Goal: Task Accomplishment & Management: Manage account settings

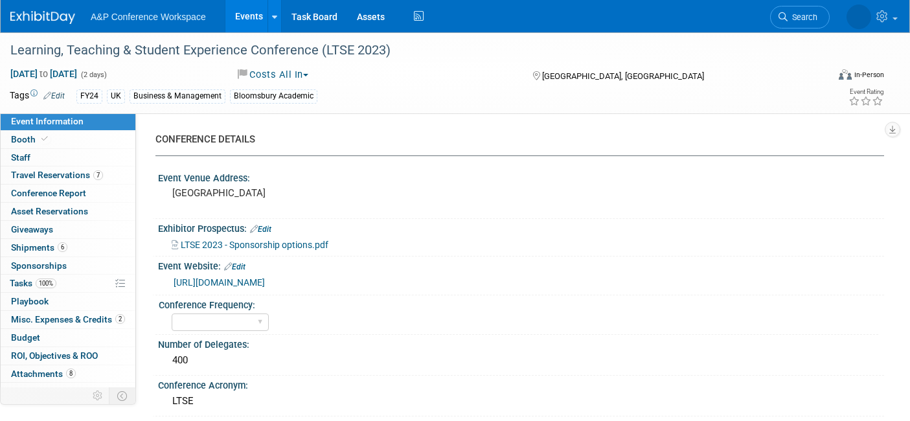
select select "Level 2"
select select "In-Person Booth"
select select "Anne Weston"
click at [369, 17] on link "Assets" at bounding box center [370, 16] width 47 height 32
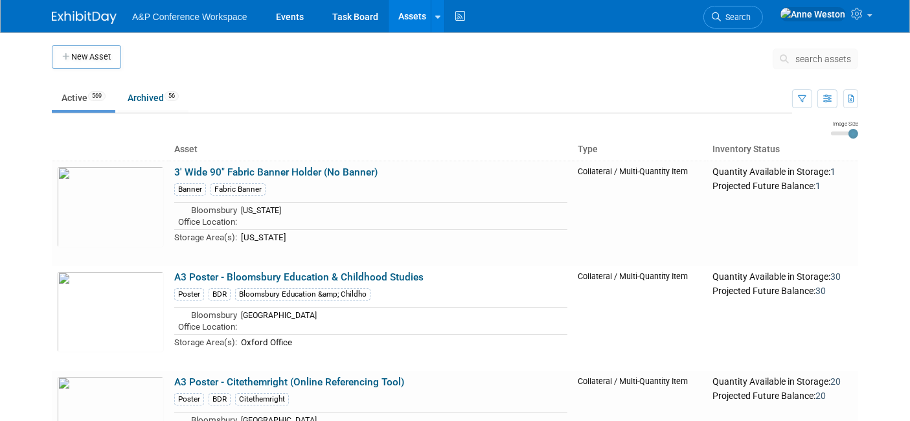
click at [806, 56] on span "search assets" at bounding box center [824, 59] width 56 height 10
drag, startPoint x: 814, startPoint y: 53, endPoint x: 816, endPoint y: 60, distance: 6.8
click at [812, 54] on span "search assets" at bounding box center [824, 59] width 56 height 10
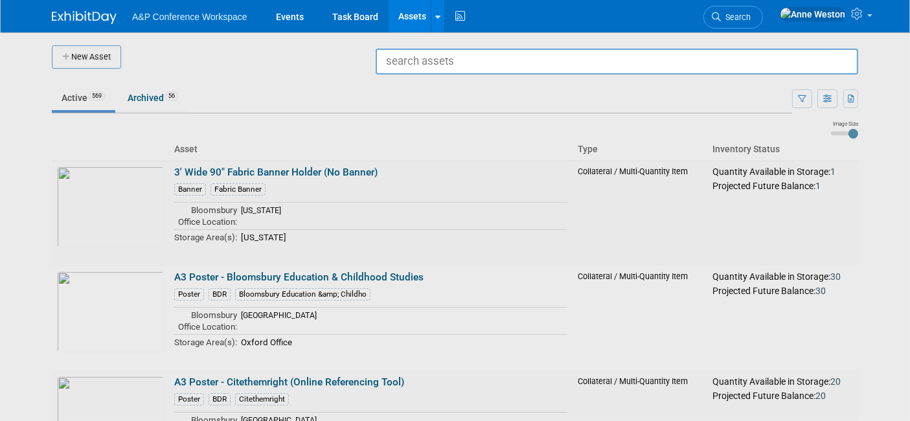
type input "C"
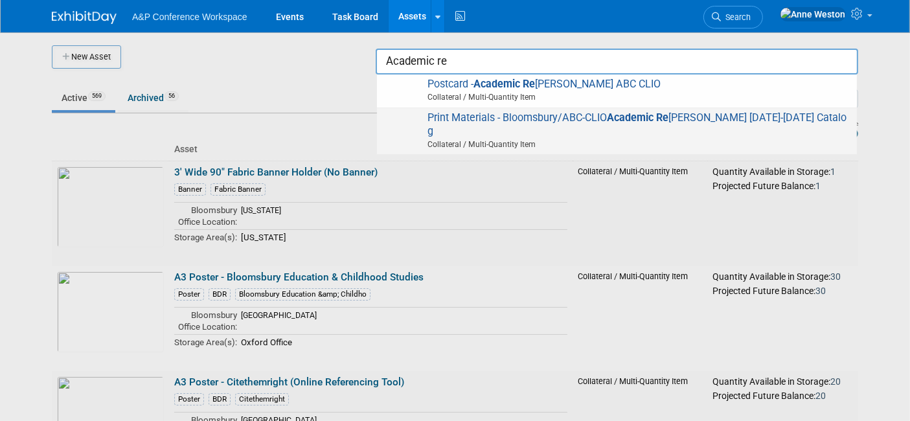
click at [511, 139] on span "Collateral / Multi-Quantity Item" at bounding box center [618, 145] width 463 height 12
type input "Print Materials - Bloomsbury/ABC-CLIO Academic Reference [DATE]-[DATE] Catalog"
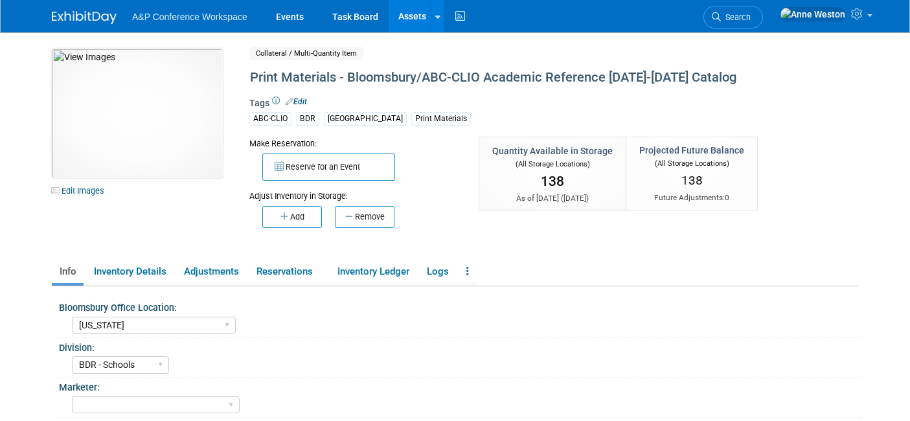
select select "[US_STATE]"
select select "BDR - Schools"
